Goal: Find contact information: Find contact information

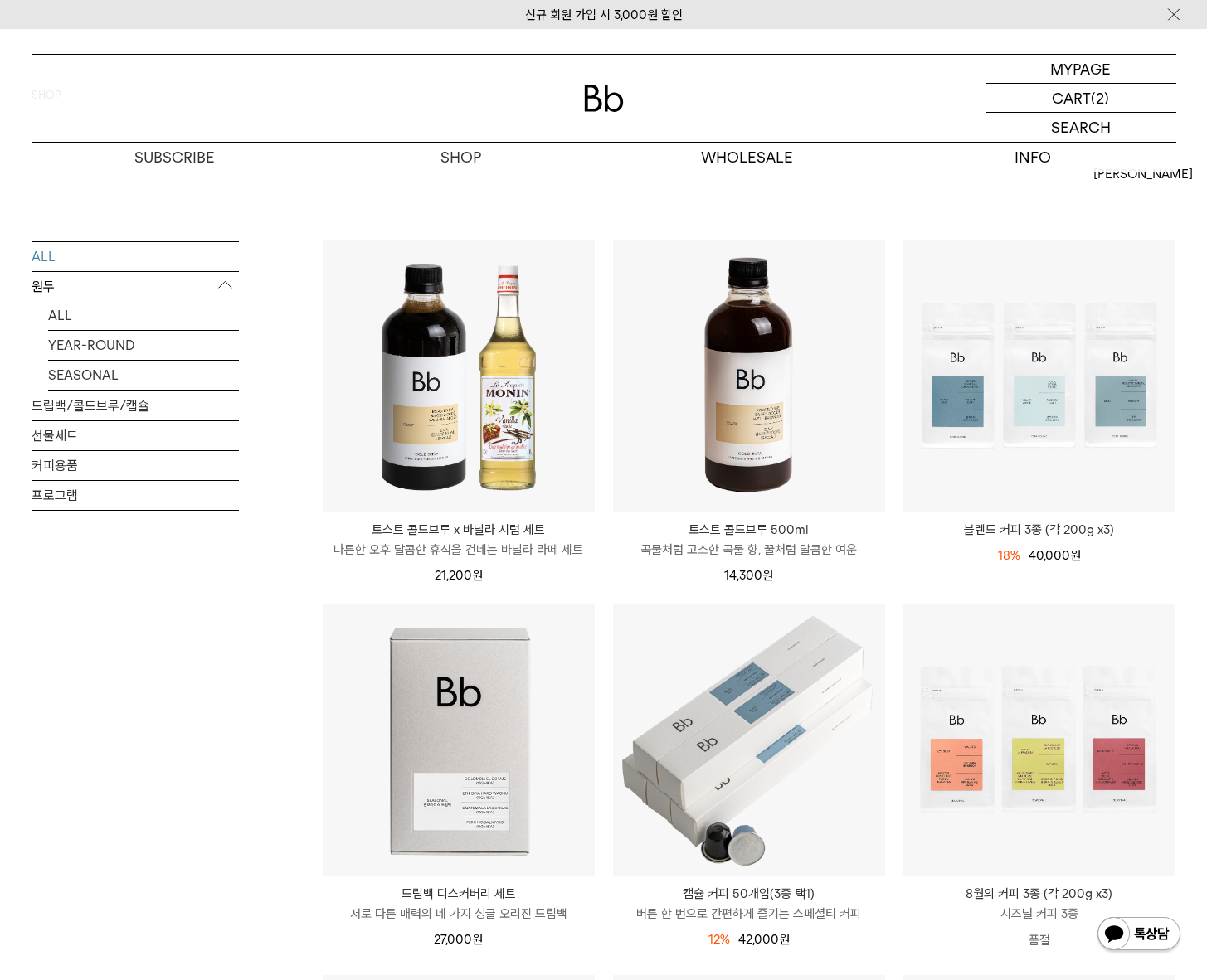
scroll to position [96, 0]
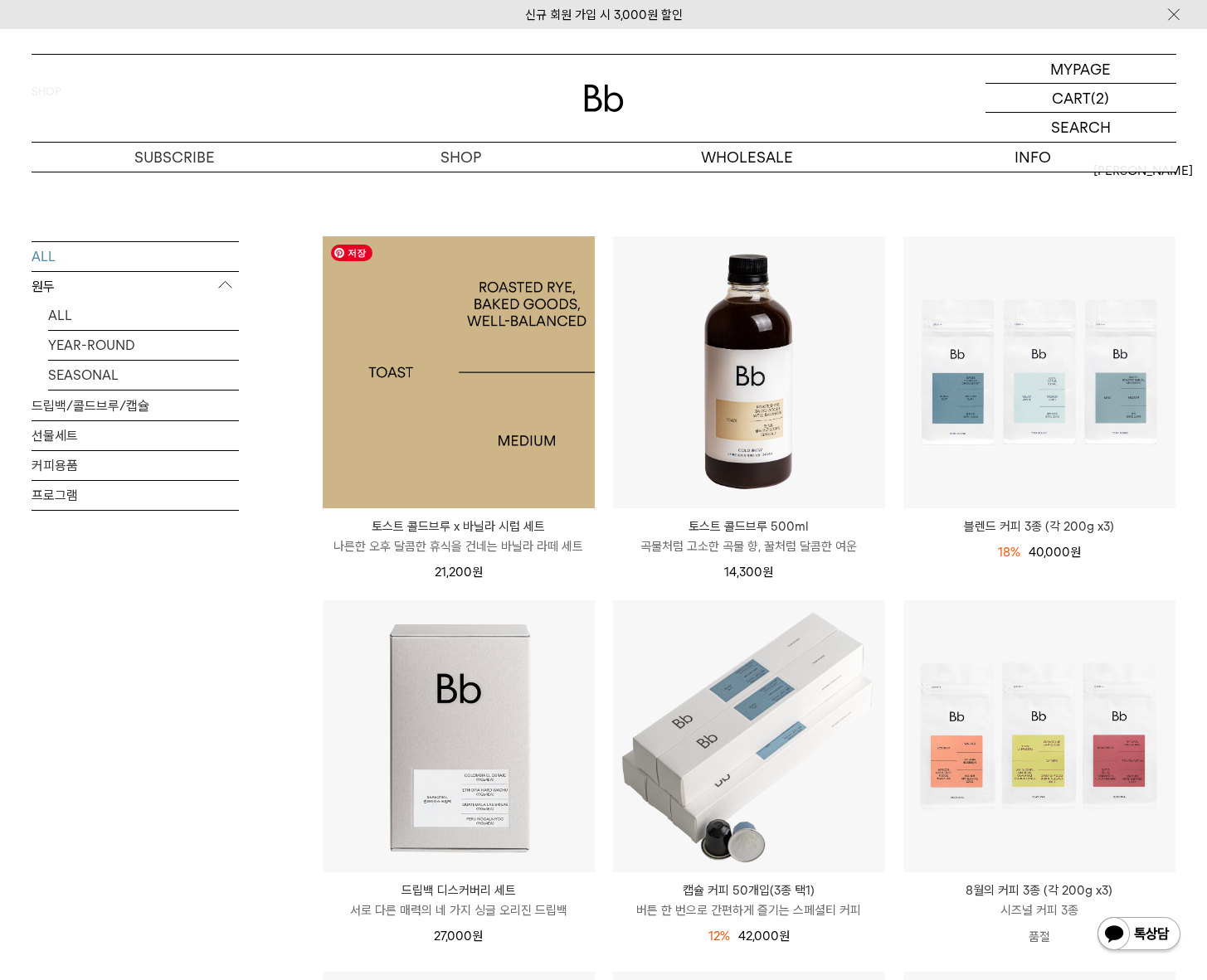
click at [537, 299] on img at bounding box center [458, 372] width 272 height 272
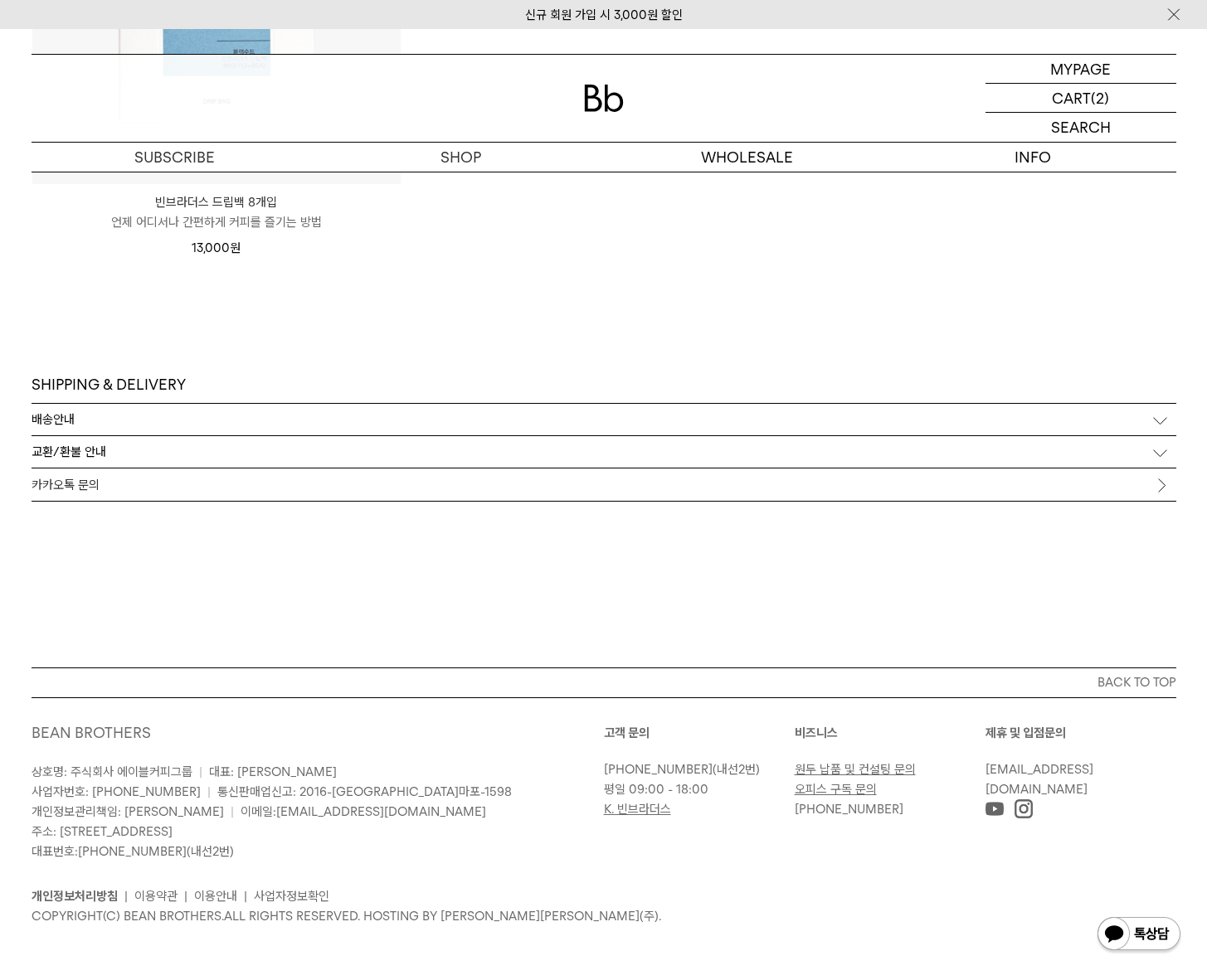
scroll to position [5127, 0]
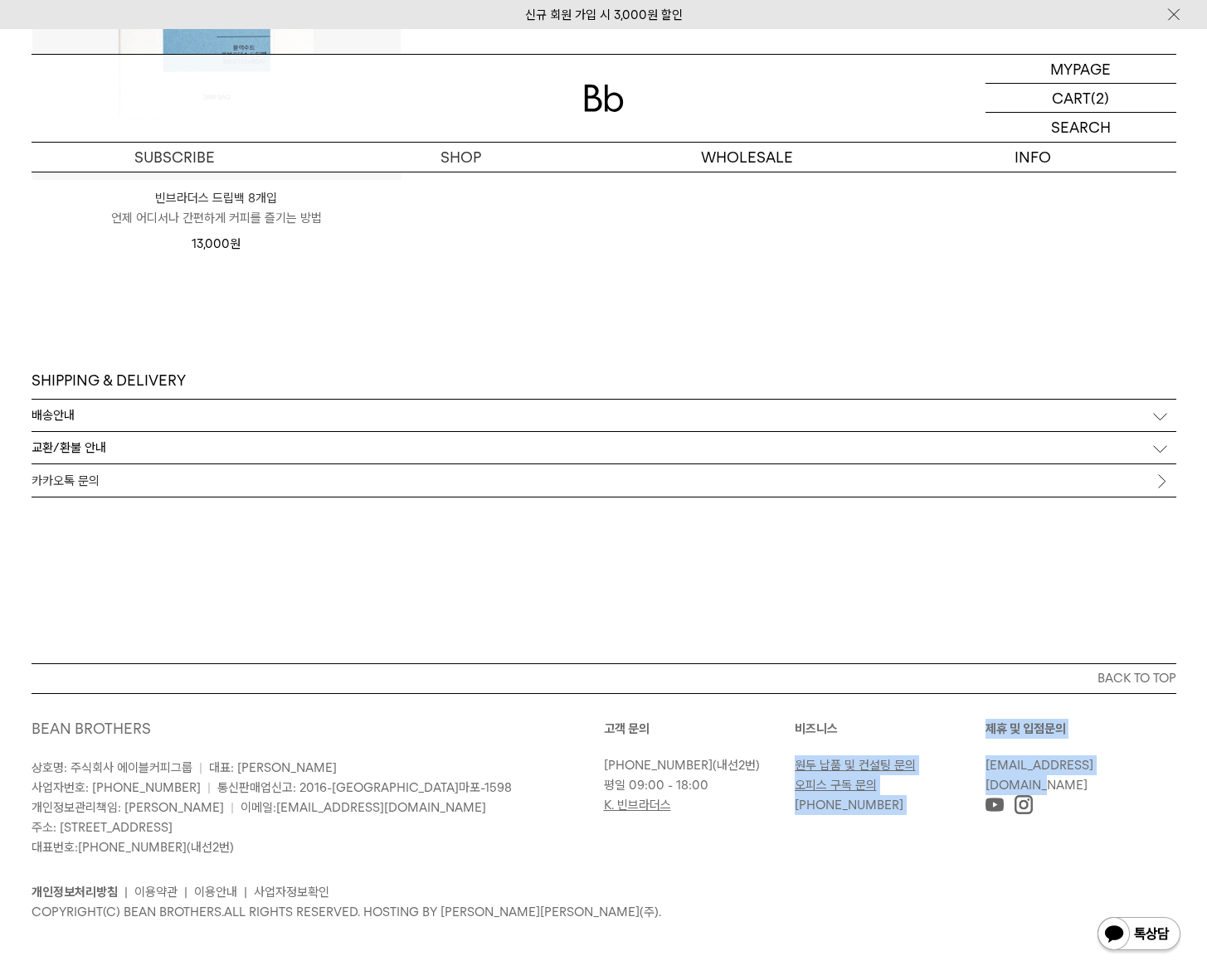
drag, startPoint x: 1136, startPoint y: 769, endPoint x: 983, endPoint y: 764, distance: 153.1
click at [983, 764] on div "고객 문의 02-6204-7888 (내선2번) 평일 09:00 - 18:00 K. 빈브라더스 비즈니스 원두 납품 및 컨설팅 문의 오피스 구독 …" at bounding box center [890, 766] width 572 height 96
copy div "원두 납품 및 컨설팅 문의 오피스 구독 문의 010-8767-4709 제휴 및 입점문의 info@beanbrothers.co.kr"
click at [968, 800] on p "[PHONE_NUMBER]" at bounding box center [886, 805] width 183 height 20
drag, startPoint x: 1126, startPoint y: 762, endPoint x: 983, endPoint y: 765, distance: 143.0
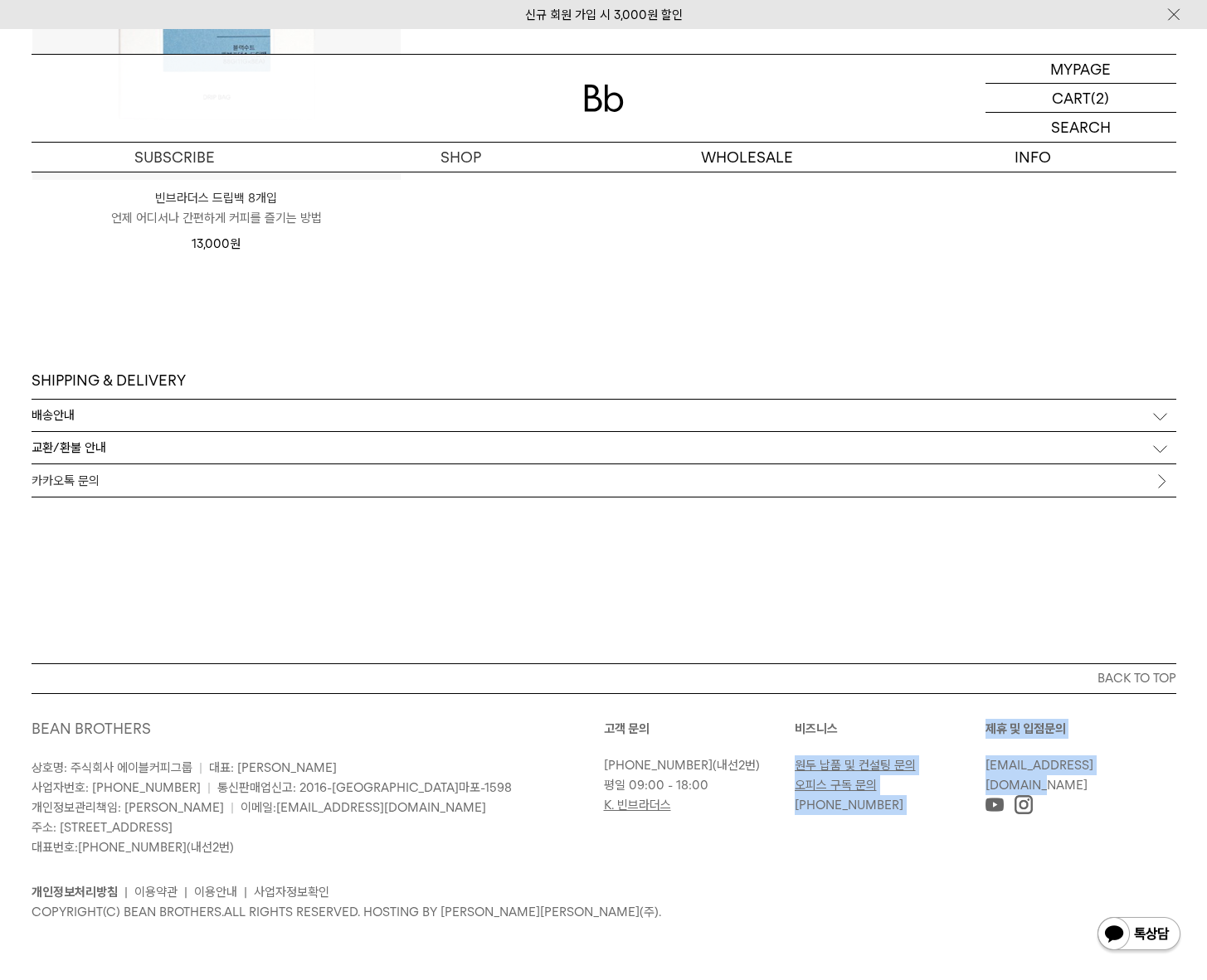
click at [983, 765] on div "고객 문의 02-6204-7888 (내선2번) 평일 09:00 - 18:00 K. 빈브라더스 비즈니스 원두 납품 및 컨설팅 문의 오피스 구독 …" at bounding box center [890, 766] width 572 height 96
click at [1001, 773] on link "[EMAIL_ADDRESS][DOMAIN_NAME]" at bounding box center [1040, 775] width 107 height 35
click at [1115, 797] on div at bounding box center [1081, 805] width 191 height 20
click at [1091, 790] on div "제휴 및 입점문의 info@beanbrothers.co.kr" at bounding box center [1081, 766] width 191 height 96
drag, startPoint x: 1136, startPoint y: 770, endPoint x: 986, endPoint y: 771, distance: 150.0
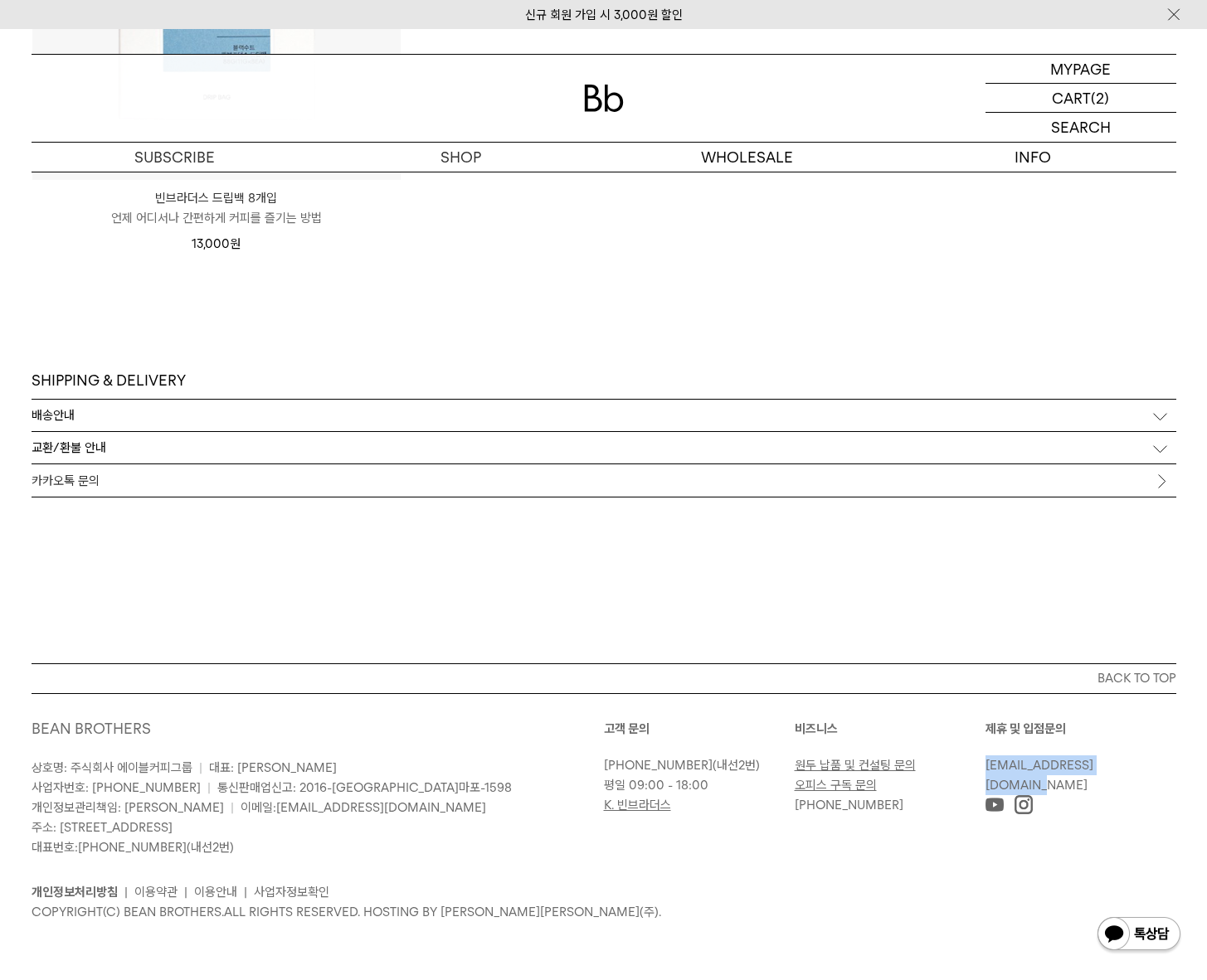
click at [986, 771] on p "[EMAIL_ADDRESS][DOMAIN_NAME]" at bounding box center [1077, 775] width 183 height 39
copy link "[EMAIL_ADDRESS][DOMAIN_NAME]"
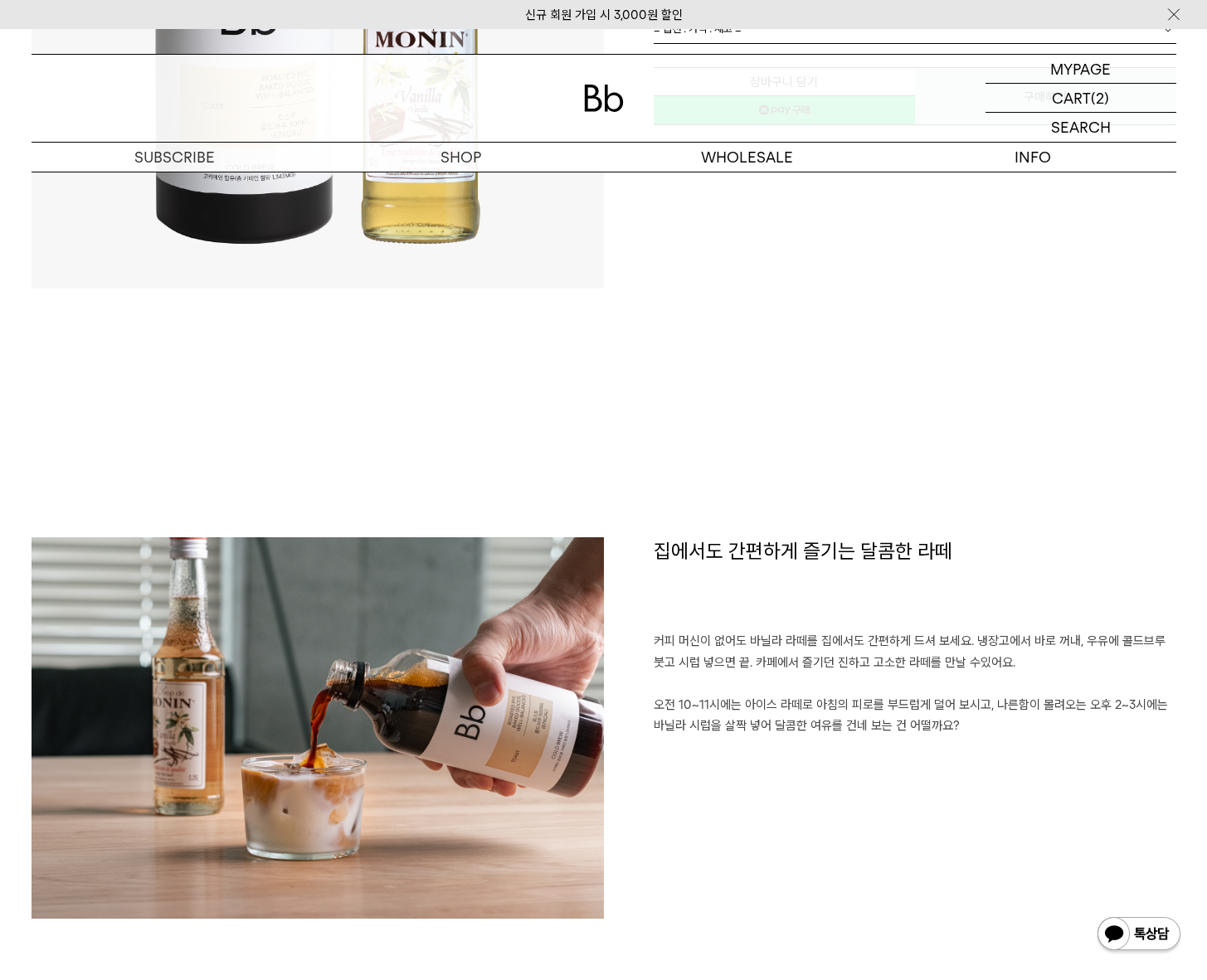
scroll to position [0, 0]
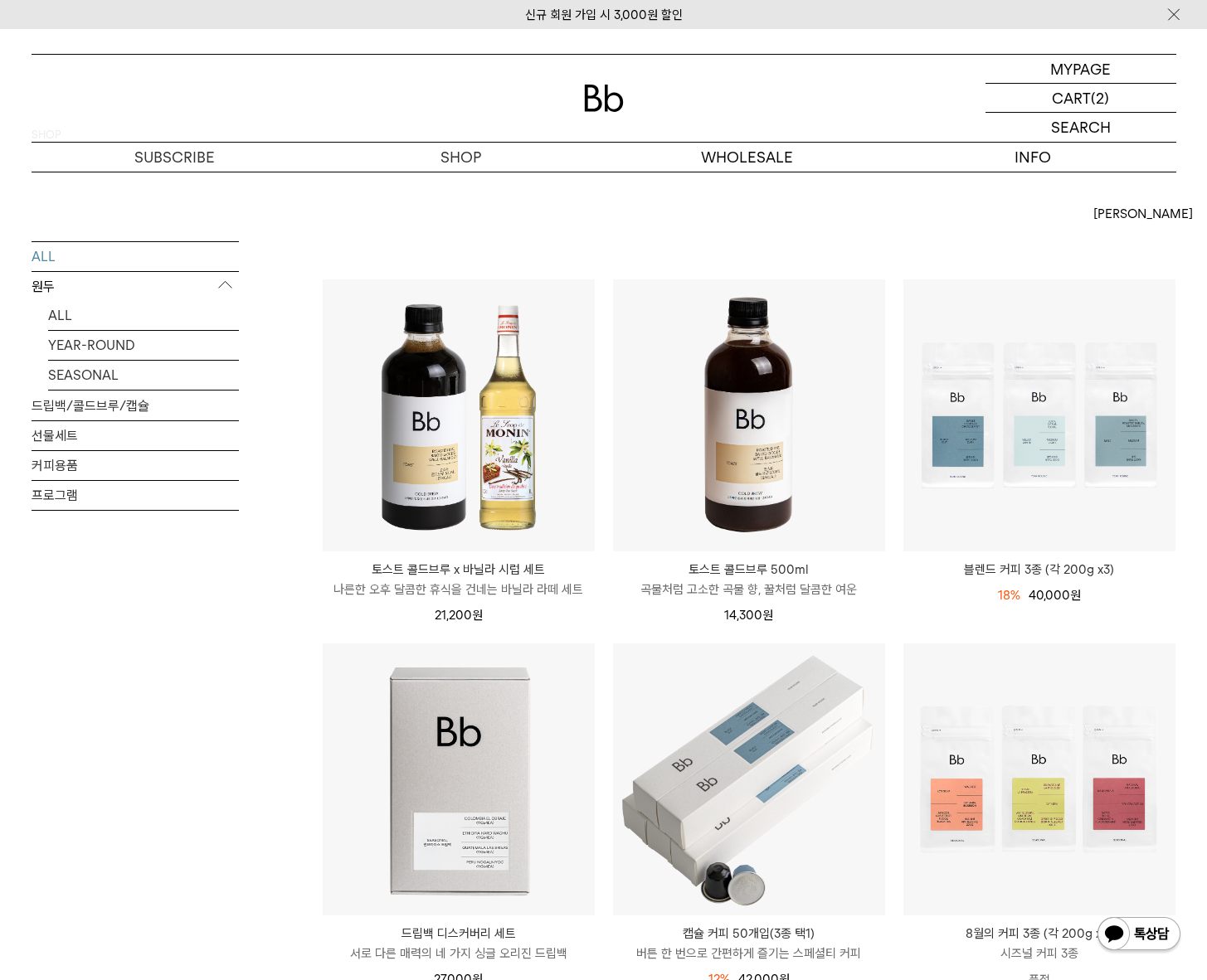
scroll to position [34, 0]
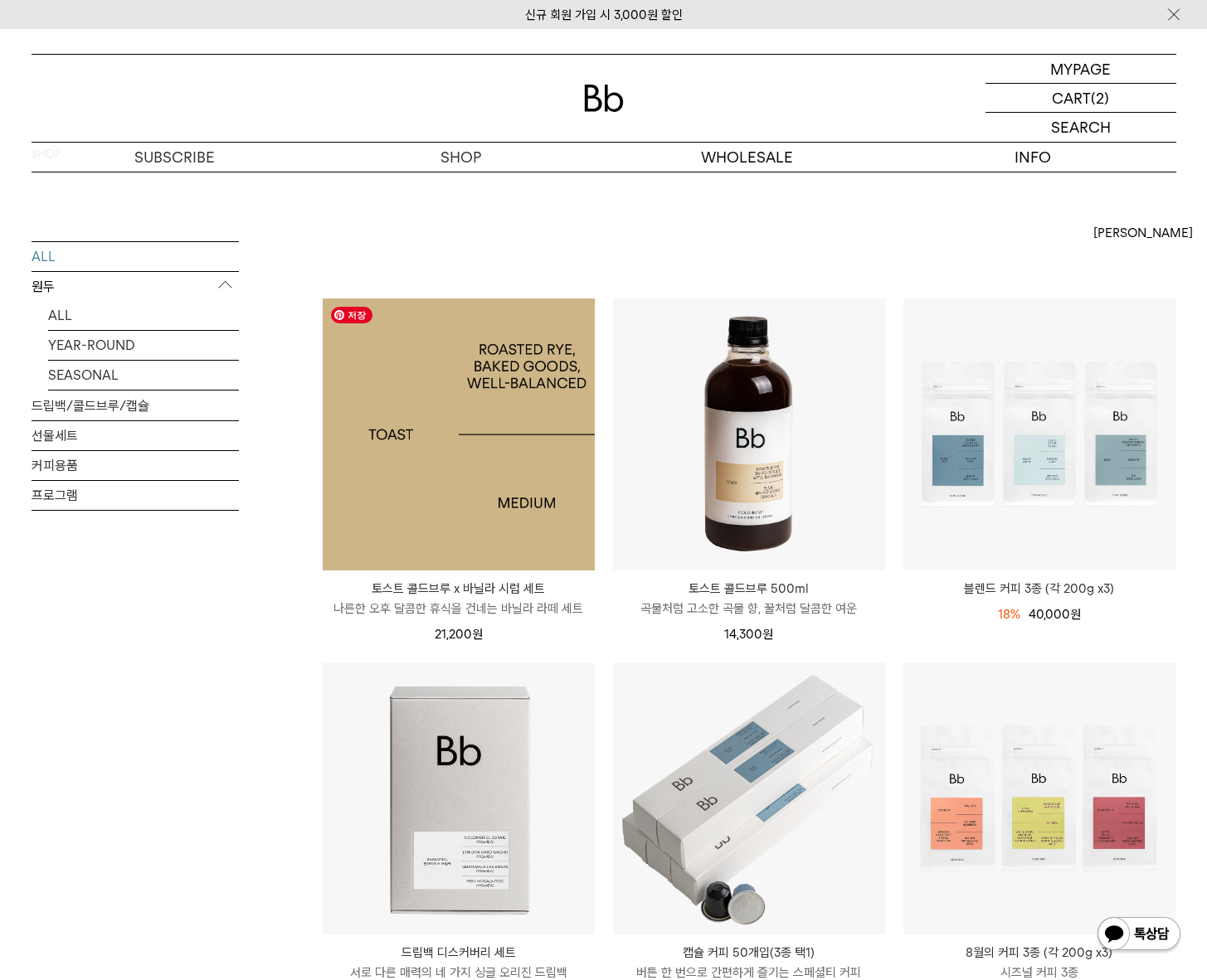
click at [475, 524] on img at bounding box center [458, 435] width 272 height 272
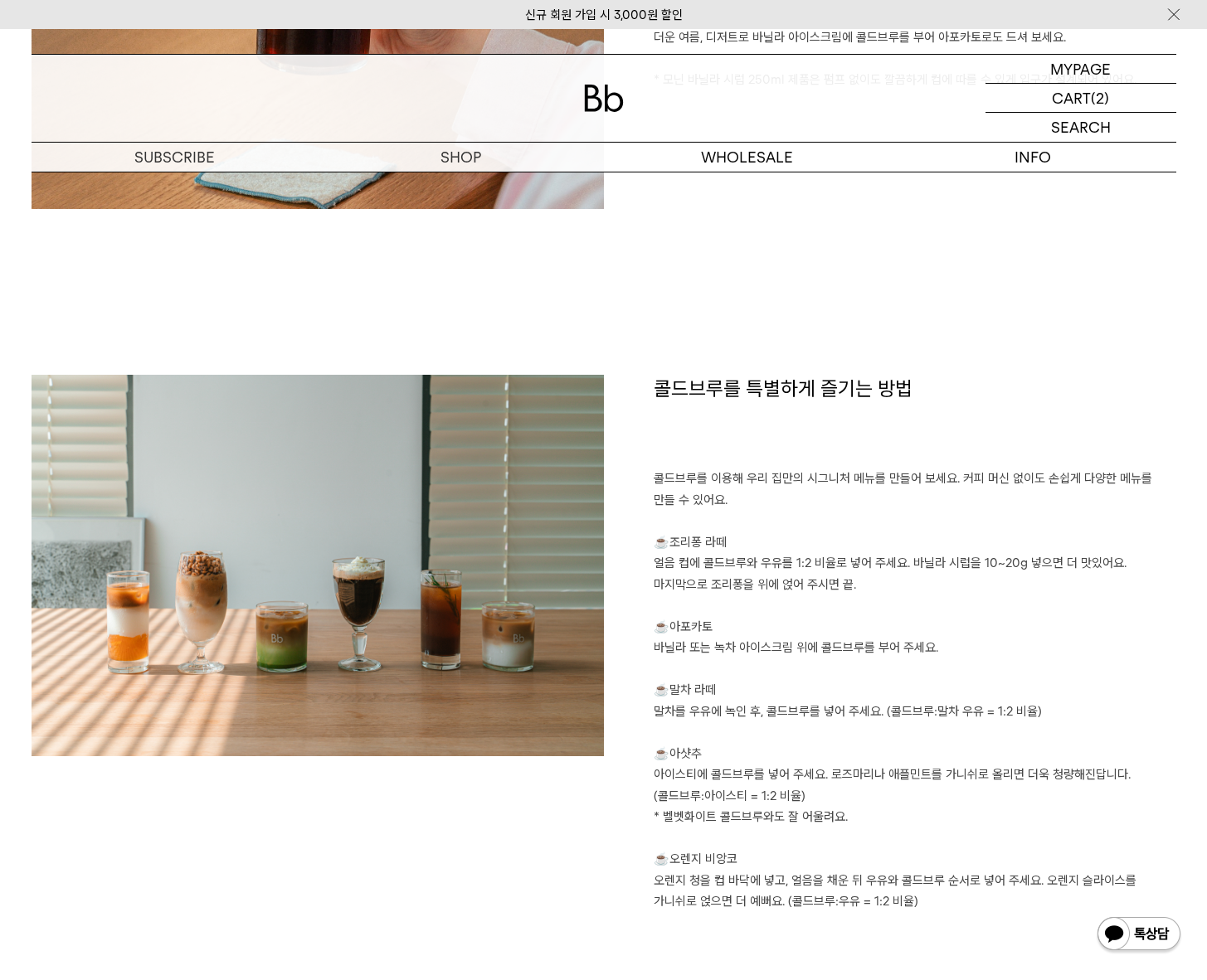
scroll to position [1795, 0]
